Goal: Navigation & Orientation: Find specific page/section

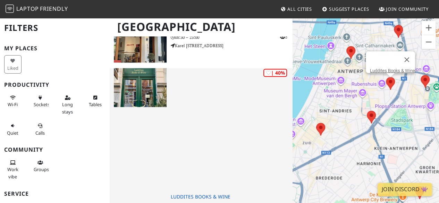
scroll to position [494, 0]
click at [145, 98] on img at bounding box center [140, 87] width 53 height 39
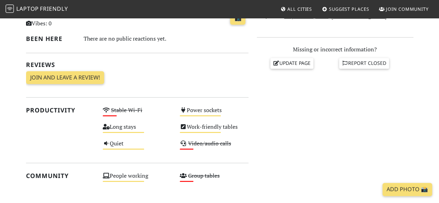
scroll to position [285, 0]
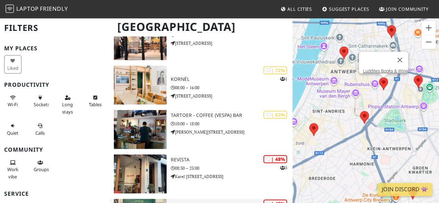
scroll to position [169, 0]
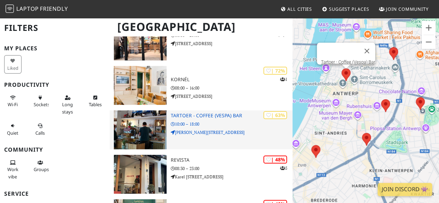
click at [198, 119] on div "| 63% Tartoer - Coffee (Vespa) Bar 10:00 – 18:00 [PERSON_NAME][STREET_ADDRESS]" at bounding box center [232, 129] width 122 height 39
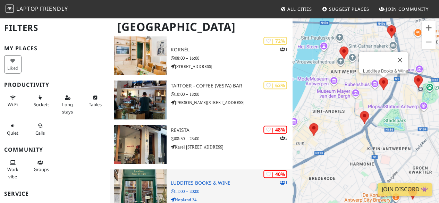
scroll to position [198, 0]
